Goal: Navigation & Orientation: Find specific page/section

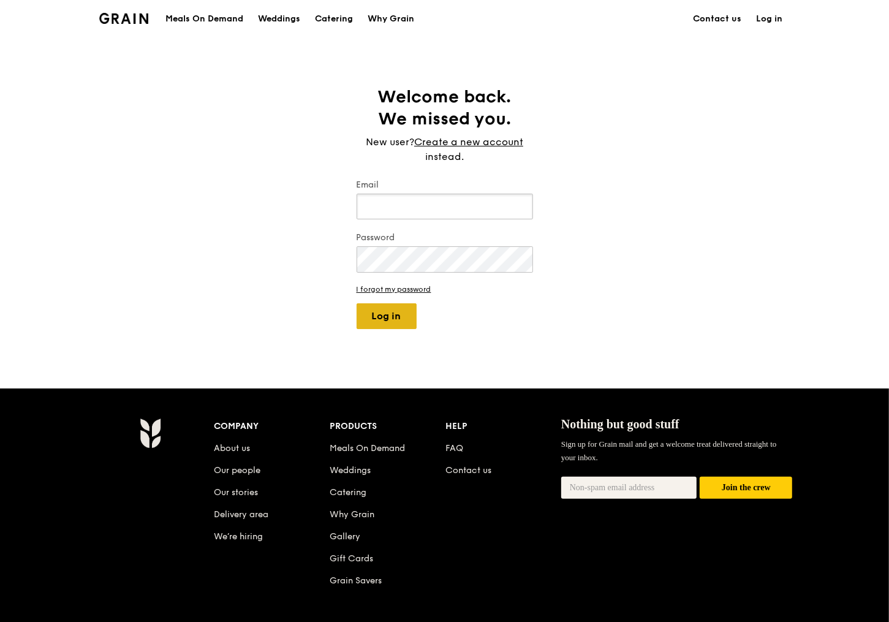
type input "[EMAIL_ADDRESS][DOMAIN_NAME]"
click at [398, 320] on button "Log in" at bounding box center [387, 316] width 60 height 26
select select "100"
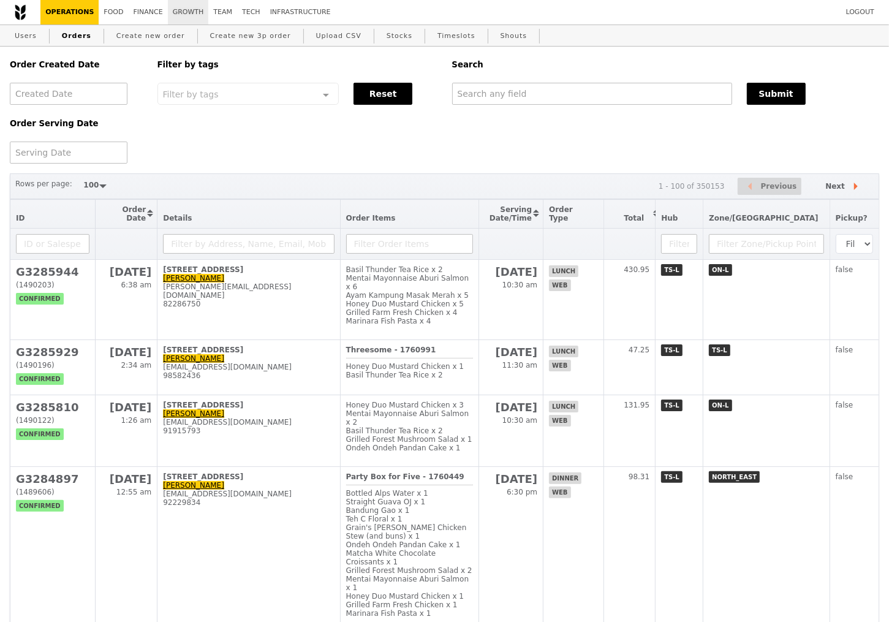
click at [183, 10] on link "Growth" at bounding box center [188, 12] width 41 height 25
